Goal: Communication & Community: Answer question/provide support

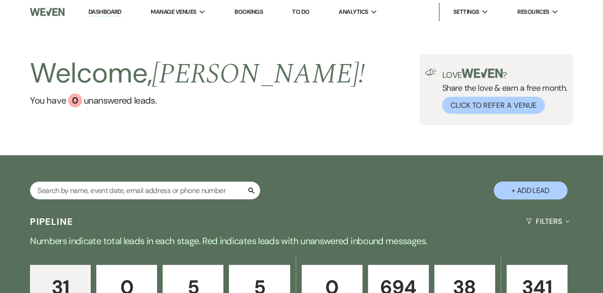
drag, startPoint x: 106, startPoint y: 13, endPoint x: 156, endPoint y: 0, distance: 52.2
click at [106, 13] on link "Dashboard" at bounding box center [104, 12] width 33 height 9
drag, startPoint x: 102, startPoint y: 9, endPoint x: 119, endPoint y: 2, distance: 18.6
click at [102, 9] on link "Dashboard" at bounding box center [104, 12] width 33 height 9
click at [90, 11] on link "Dashboard" at bounding box center [104, 12] width 33 height 9
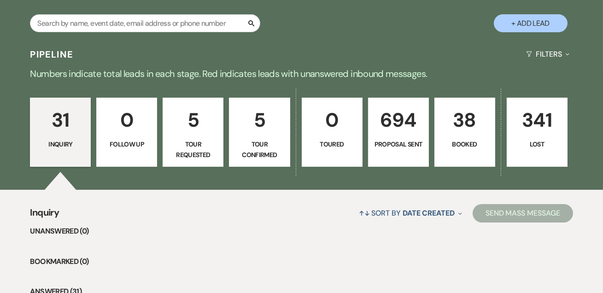
click at [486, 126] on p "38" at bounding box center [465, 120] width 49 height 31
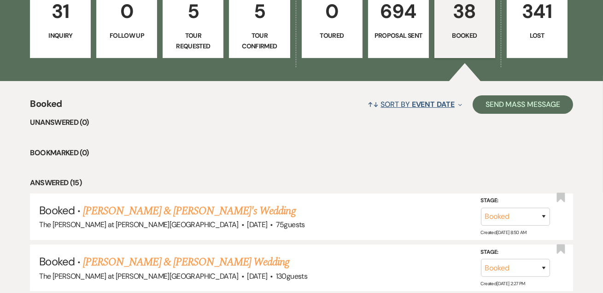
scroll to position [335, 0]
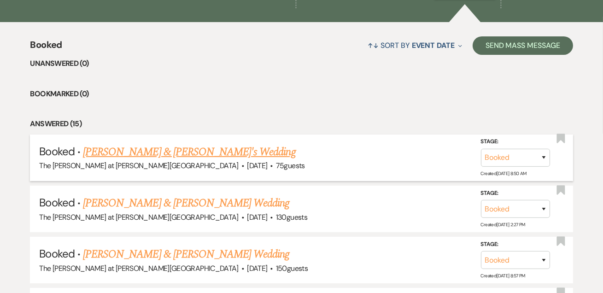
click at [202, 154] on link "[PERSON_NAME] & [PERSON_NAME]'s Wedding" at bounding box center [189, 152] width 213 height 17
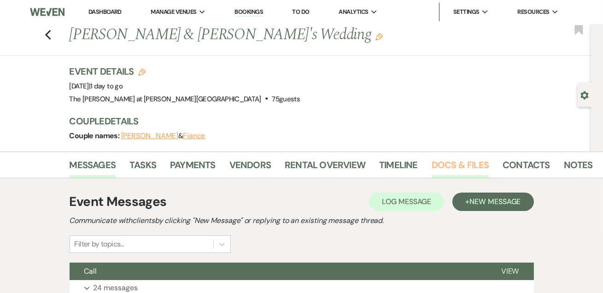
click at [443, 163] on link "Docs & Files" at bounding box center [460, 168] width 57 height 20
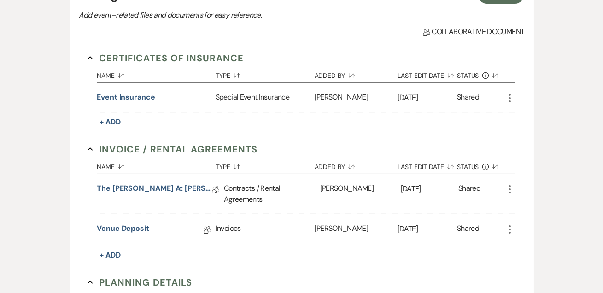
scroll to position [279, 0]
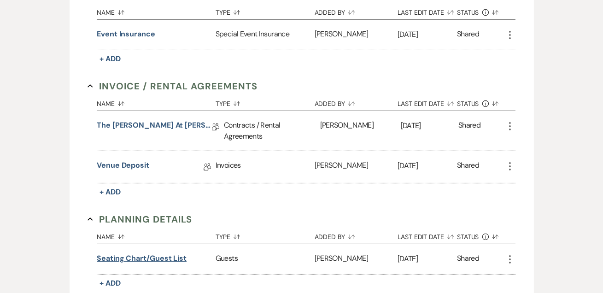
click at [171, 255] on button "Seating Chart/Guest List" at bounding box center [142, 258] width 90 height 11
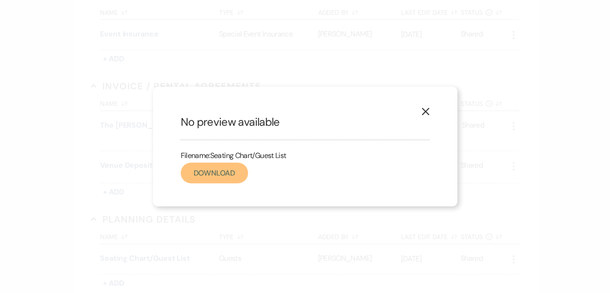
click at [205, 168] on link "Download" at bounding box center [214, 173] width 67 height 21
click at [316, 110] on div "X No preview available Filename: Seating Chart/Guest List Download" at bounding box center [305, 147] width 304 height 120
click at [426, 112] on icon "X" at bounding box center [425, 111] width 8 height 8
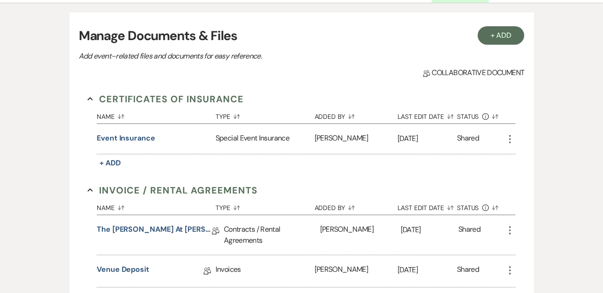
scroll to position [223, 0]
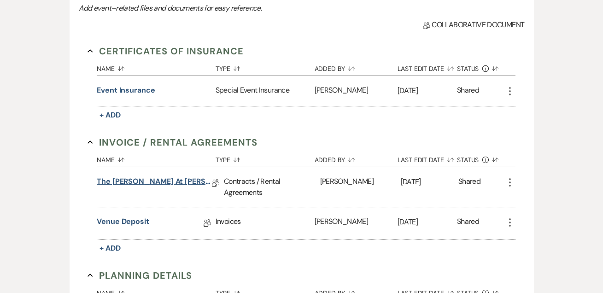
click at [174, 182] on link "The [PERSON_NAME] at [PERSON_NAME][GEOGRAPHIC_DATA] Contract" at bounding box center [154, 183] width 115 height 14
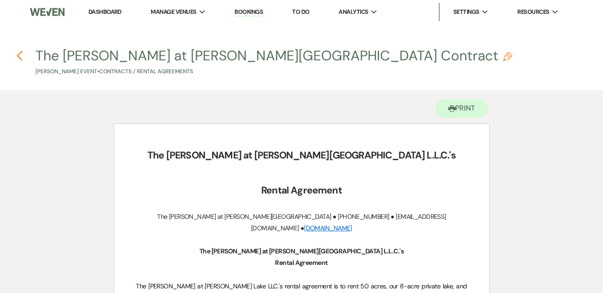
click at [17, 56] on icon "Previous" at bounding box center [19, 55] width 7 height 11
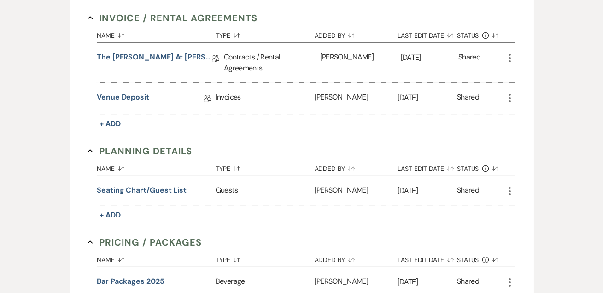
scroll to position [391, 0]
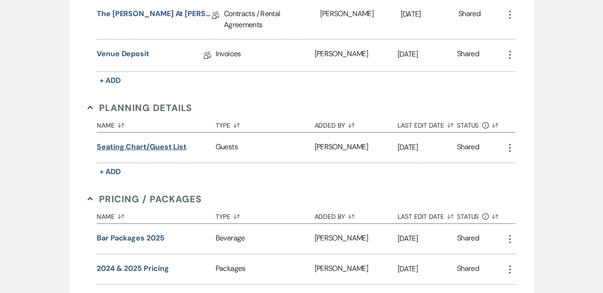
click at [165, 147] on button "Seating Chart/Guest List" at bounding box center [142, 146] width 90 height 11
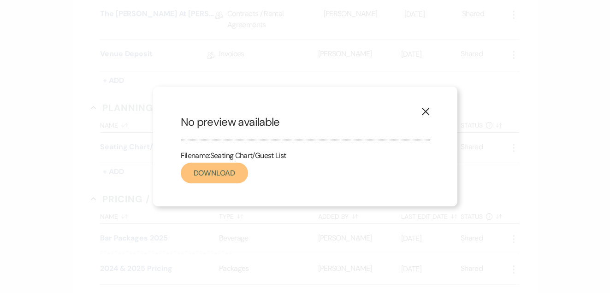
click at [223, 178] on link "Download" at bounding box center [214, 173] width 67 height 21
click at [431, 113] on button "X" at bounding box center [425, 111] width 14 height 16
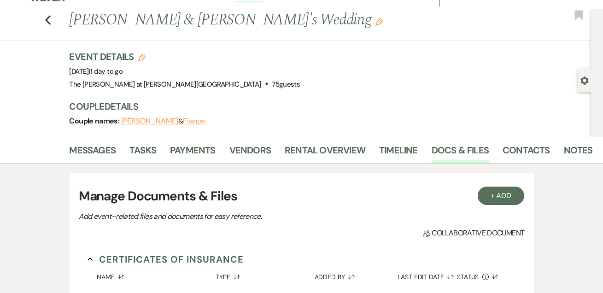
scroll to position [0, 0]
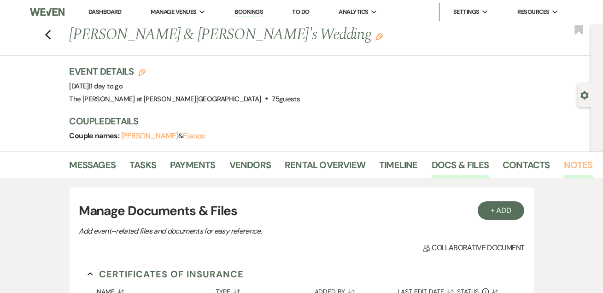
click at [564, 161] on link "Notes" at bounding box center [578, 168] width 29 height 20
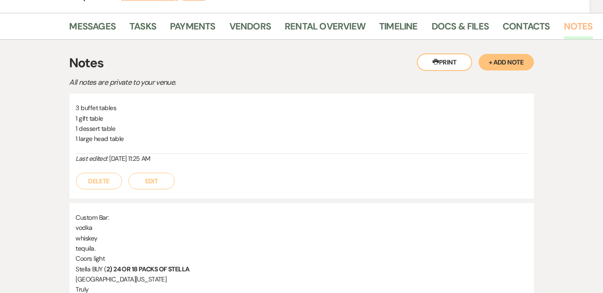
scroll to position [112, 0]
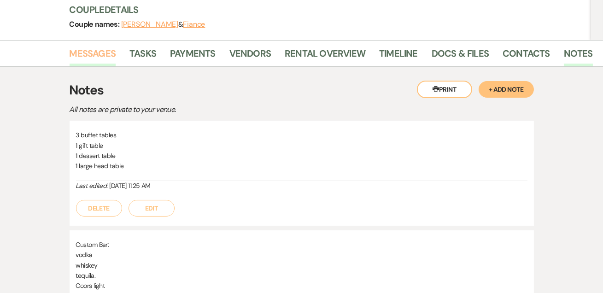
drag, startPoint x: 90, startPoint y: 48, endPoint x: 105, endPoint y: 47, distance: 14.8
click at [90, 48] on link "Messages" at bounding box center [93, 56] width 47 height 20
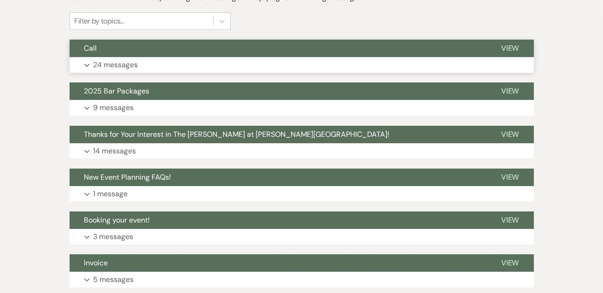
click at [122, 57] on button "Expand 24 messages" at bounding box center [302, 65] width 465 height 16
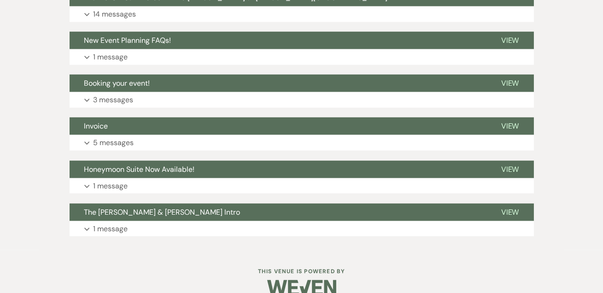
scroll to position [1815, 0]
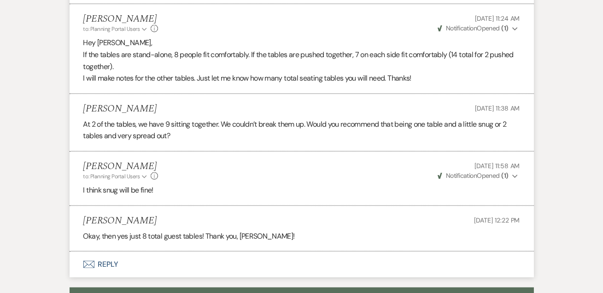
click at [111, 252] on button "Envelope Reply" at bounding box center [302, 265] width 465 height 26
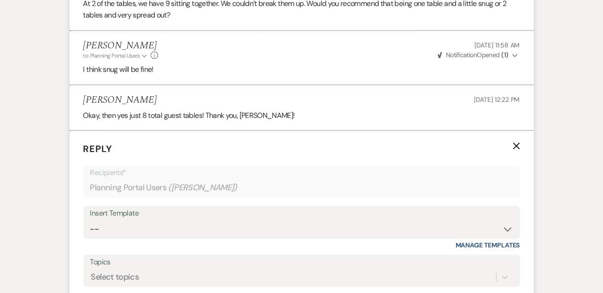
scroll to position [2015, 0]
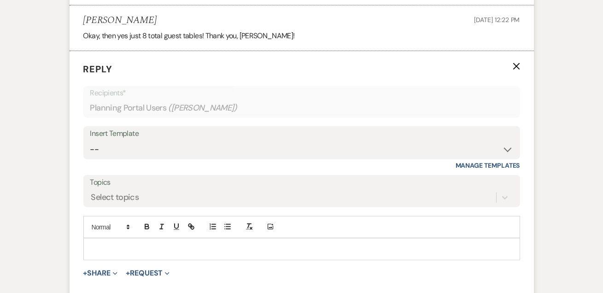
click at [113, 244] on p at bounding box center [302, 249] width 422 height 10
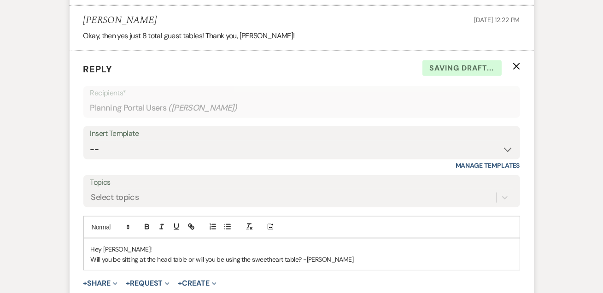
click at [374, 254] on p "Will you be sitting at the head table or will you be using the sweetheart table…" at bounding box center [302, 259] width 422 height 10
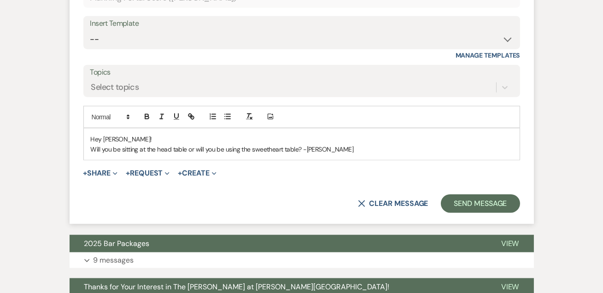
scroll to position [2127, 0]
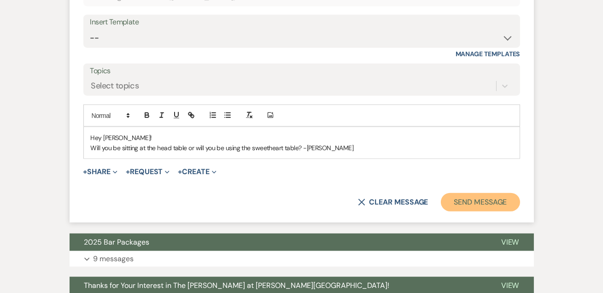
click at [445, 193] on button "Send Message" at bounding box center [480, 202] width 79 height 18
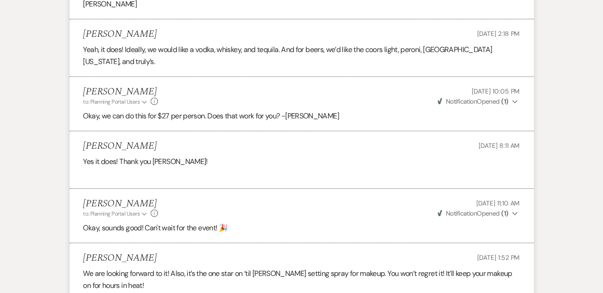
scroll to position [0, 0]
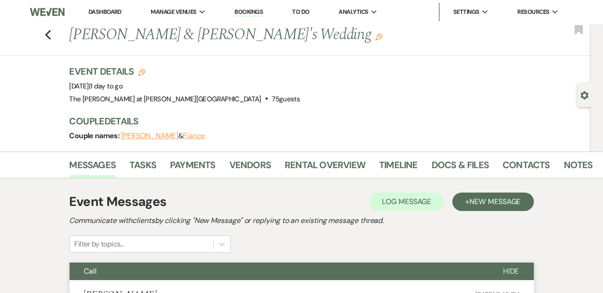
click at [93, 16] on li "Dashboard" at bounding box center [105, 12] width 42 height 18
click at [107, 12] on link "Dashboard" at bounding box center [104, 12] width 33 height 8
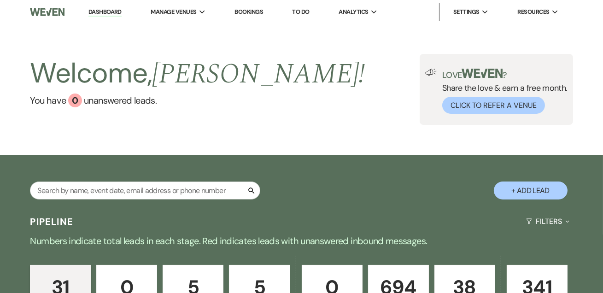
click at [112, 11] on link "Dashboard" at bounding box center [104, 12] width 33 height 9
drag, startPoint x: 106, startPoint y: 13, endPoint x: 146, endPoint y: 11, distance: 40.2
click at [106, 13] on link "Dashboard" at bounding box center [104, 12] width 33 height 9
drag, startPoint x: 114, startPoint y: 13, endPoint x: 229, endPoint y: 1, distance: 116.2
click at [113, 13] on link "Dashboard" at bounding box center [104, 12] width 33 height 9
